Goal: Information Seeking & Learning: Learn about a topic

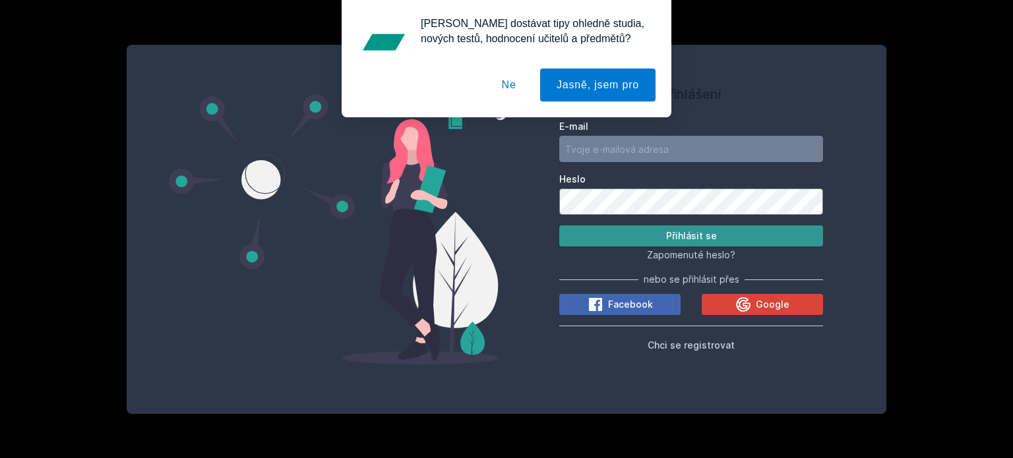
type input "[EMAIL_ADDRESS][DOMAIN_NAME]"
click at [616, 235] on button "Přihlásit se" at bounding box center [691, 235] width 264 height 21
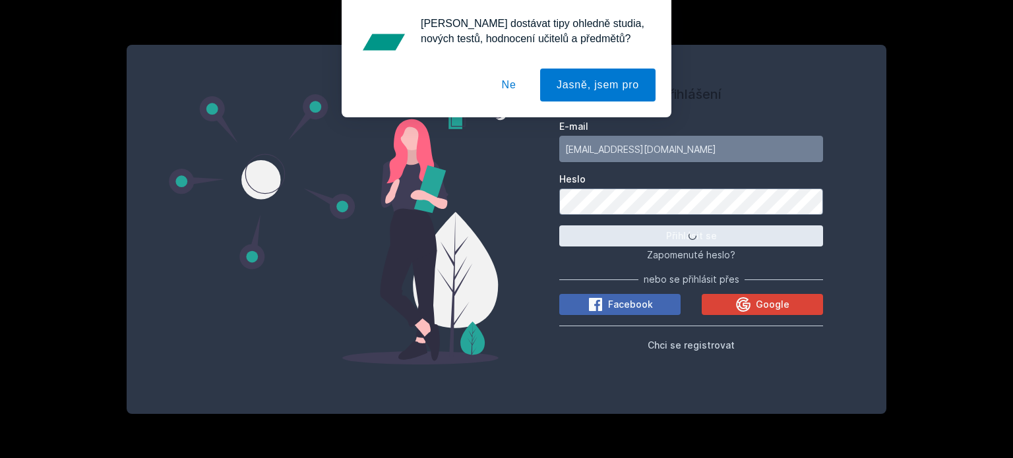
click at [519, 84] on button "Ne" at bounding box center [508, 85] width 47 height 33
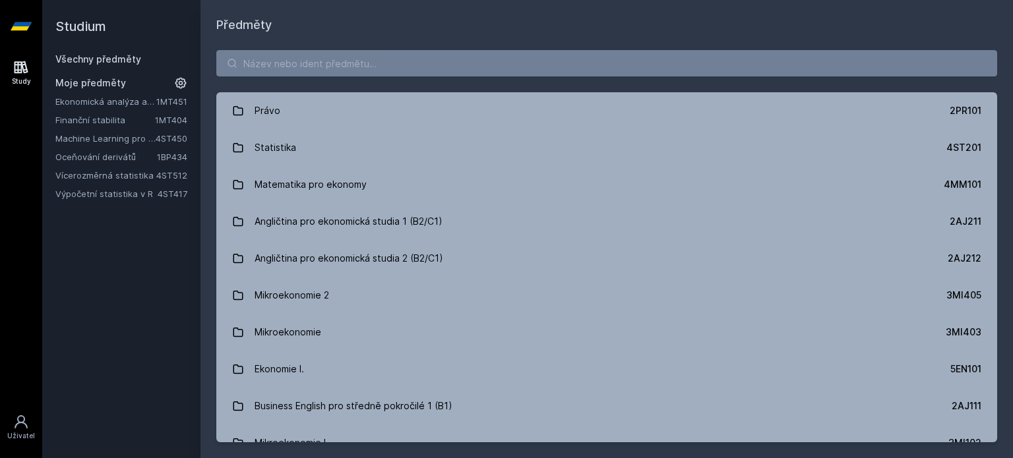
click at [258, 77] on div "Právo 2PR101 Statistika 4ST201 Matematika pro ekonomy 4MM101 Angličtina pro eko…" at bounding box center [606, 246] width 812 height 424
click at [266, 70] on input "search" at bounding box center [606, 63] width 781 height 26
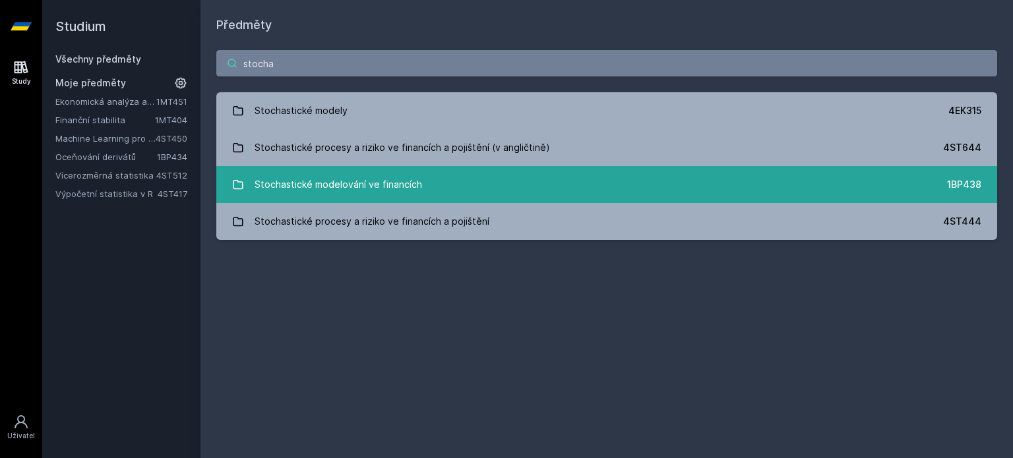
type input "stocha"
click at [370, 169] on link "Stochastické modelování ve financích 1BP438" at bounding box center [606, 184] width 781 height 37
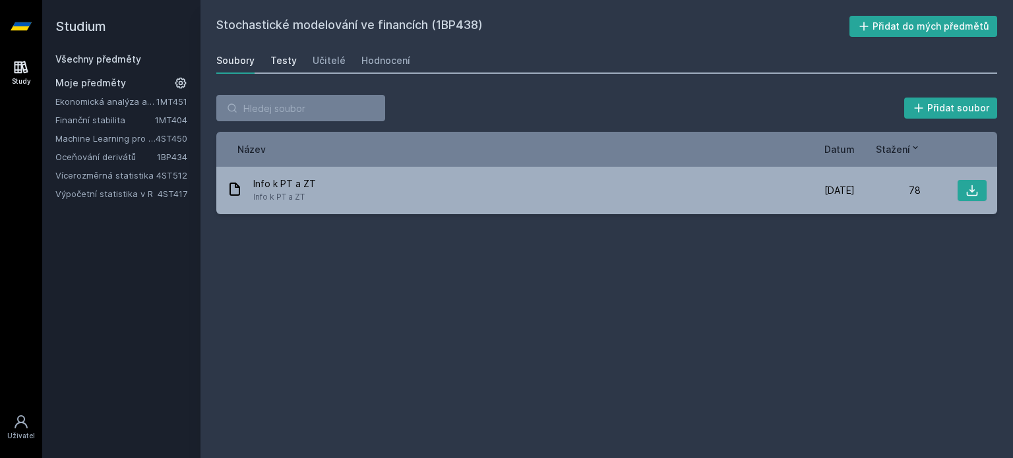
click at [285, 65] on div "Testy" at bounding box center [283, 60] width 26 height 13
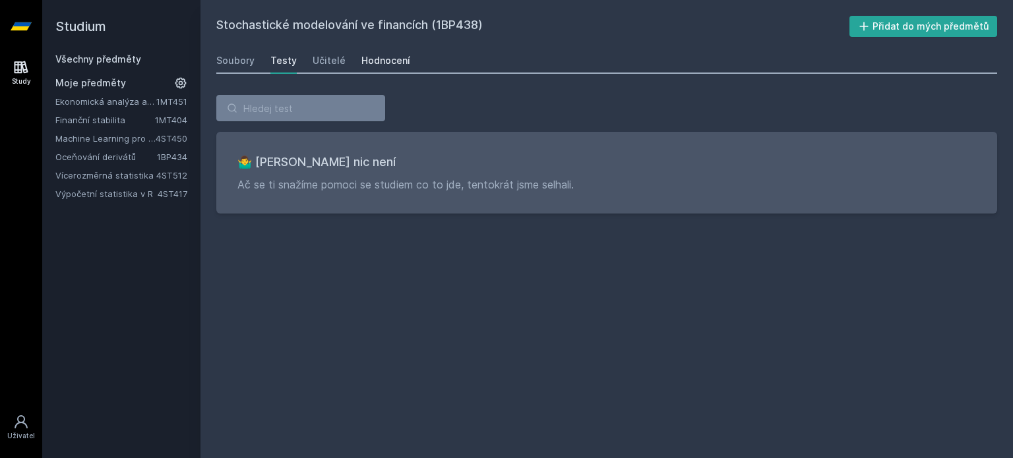
click at [378, 65] on div "Hodnocení" at bounding box center [385, 60] width 49 height 13
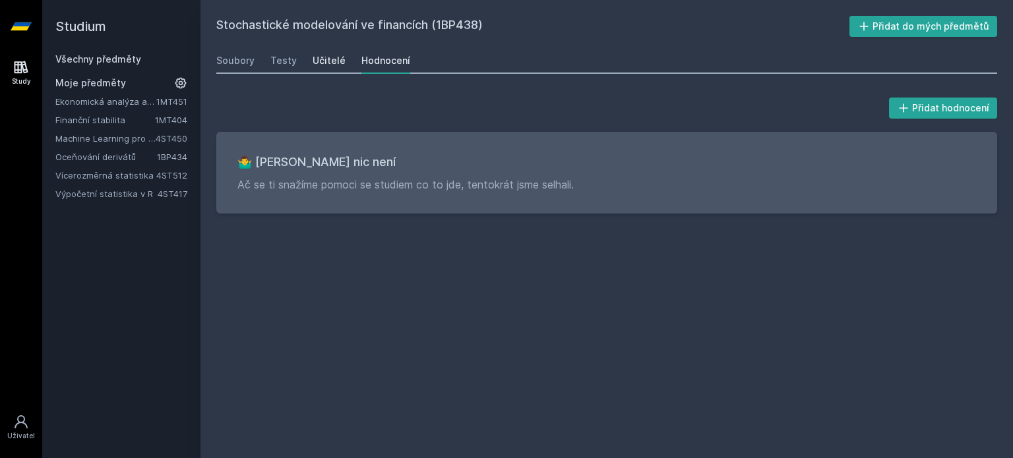
click at [312, 63] on div "Učitelé" at bounding box center [328, 60] width 33 height 13
